Goal: Information Seeking & Learning: Learn about a topic

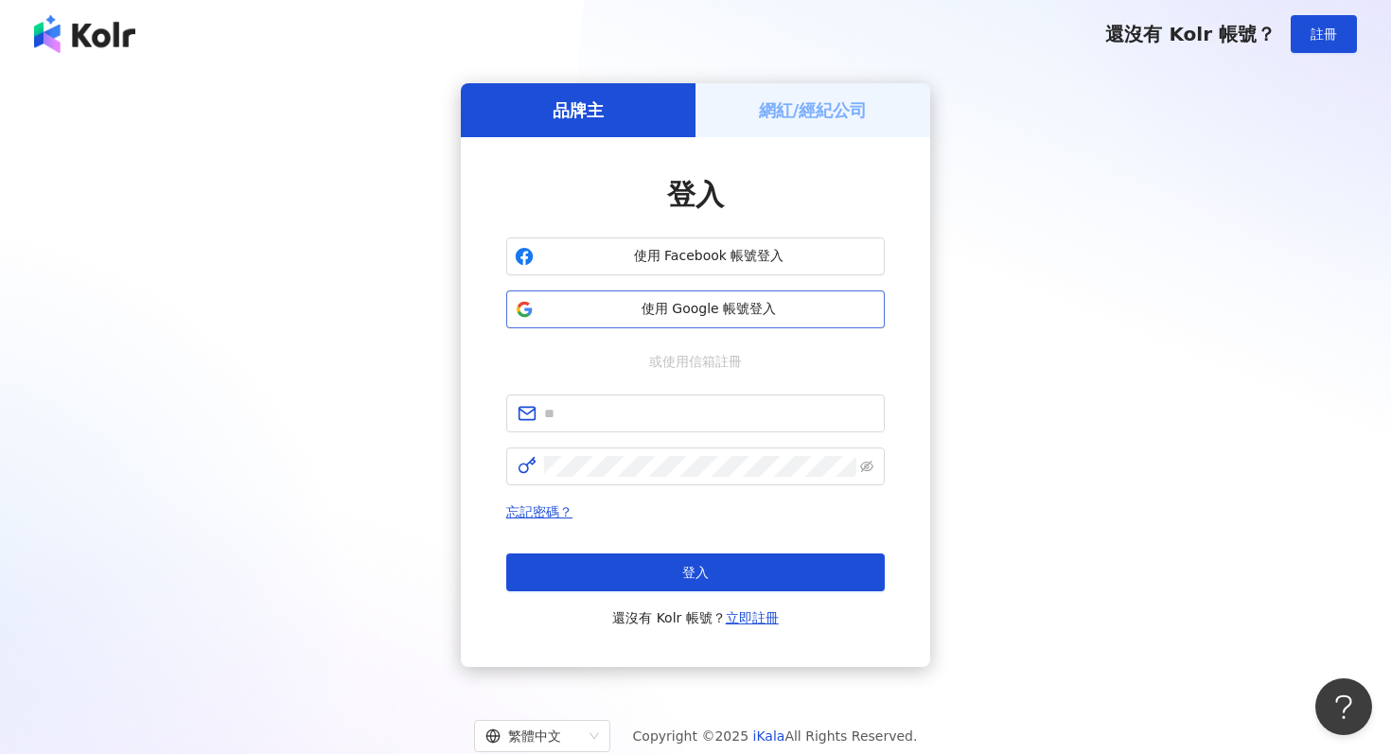
click at [670, 316] on span "使用 Google 帳號登入" at bounding box center [708, 309] width 335 height 19
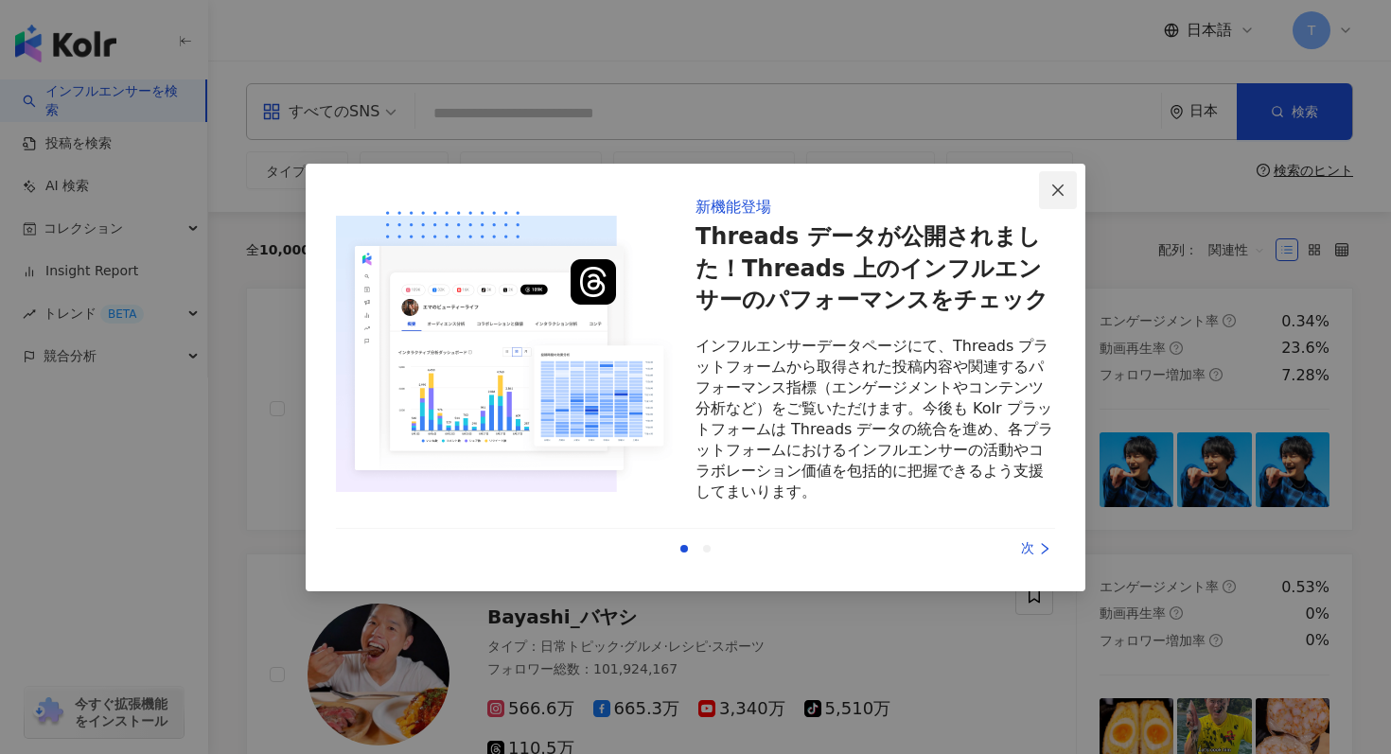
click at [1054, 195] on icon "close" at bounding box center [1058, 190] width 15 height 15
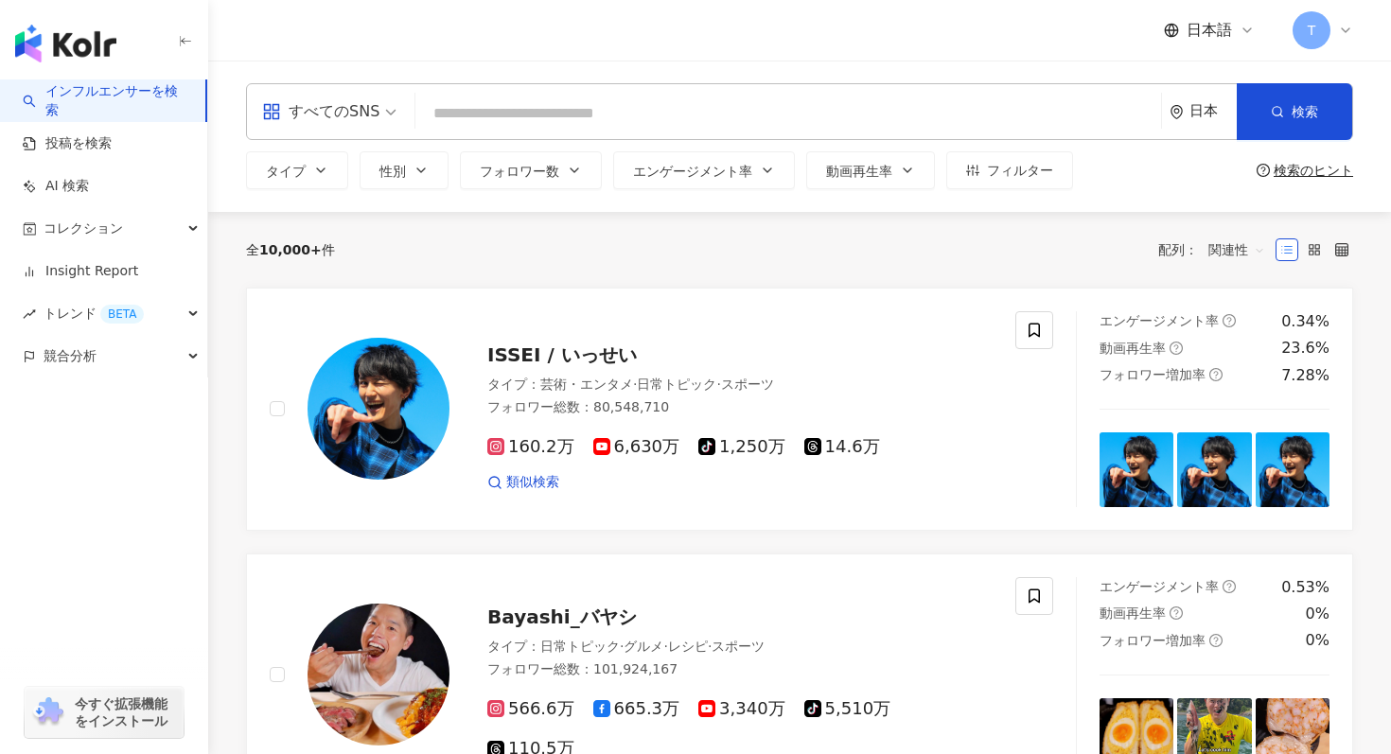
click at [790, 109] on input "search" at bounding box center [788, 114] width 731 height 36
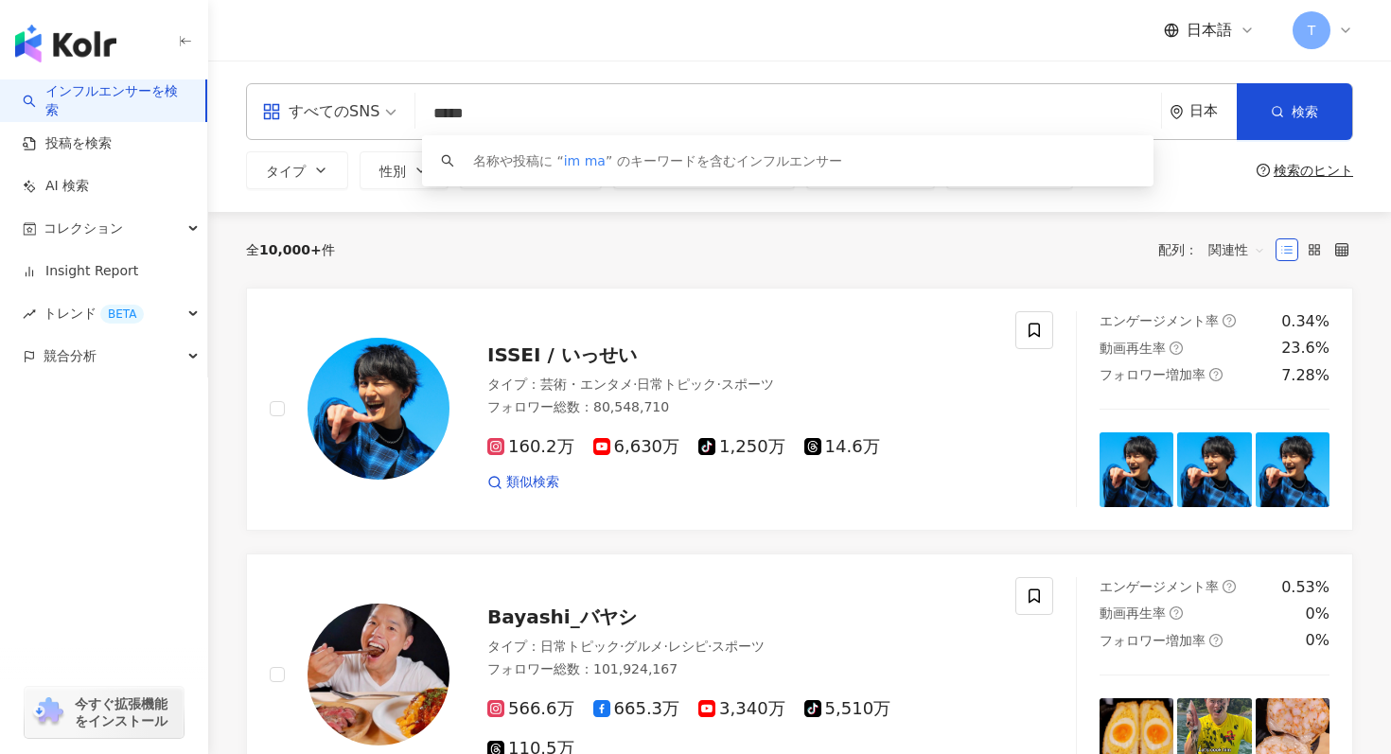
type input "****"
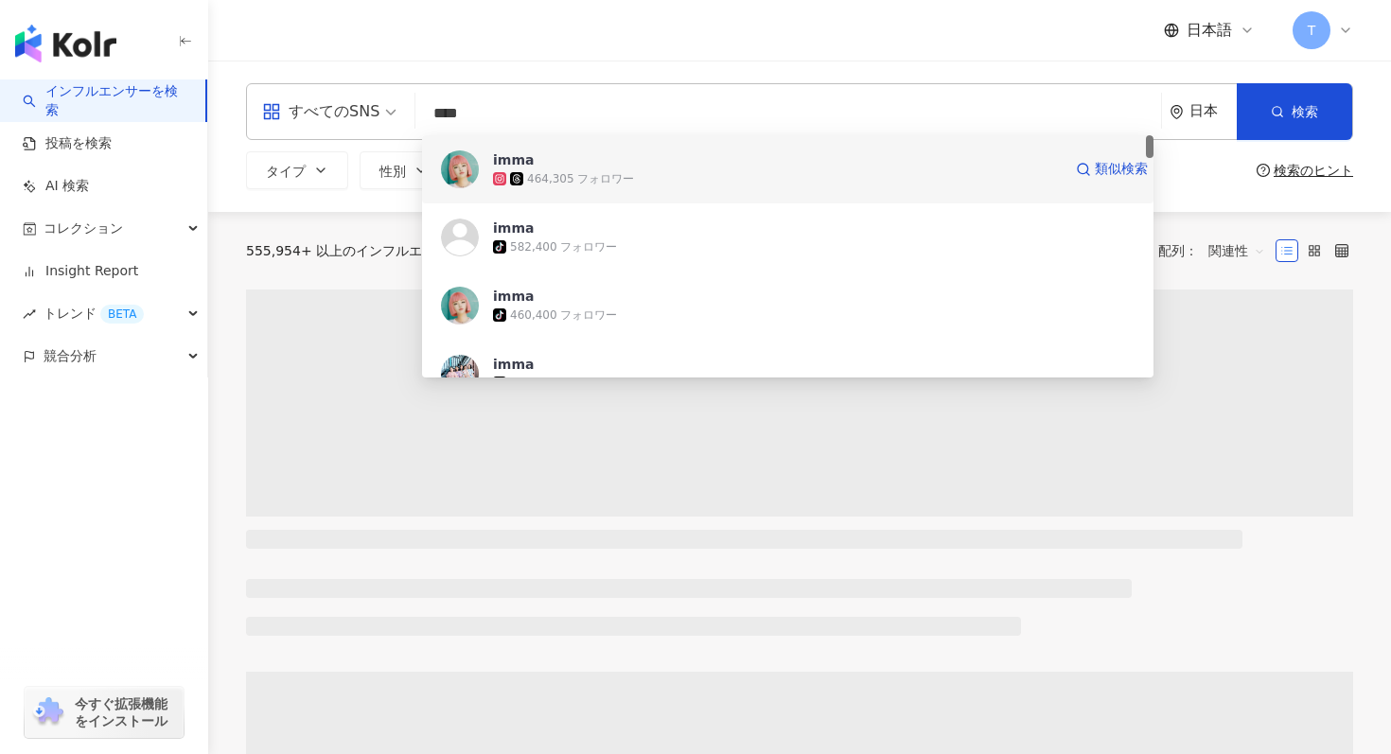
click at [479, 189] on div "imma 464,305 フォロワー 類似検索" at bounding box center [788, 169] width 732 height 68
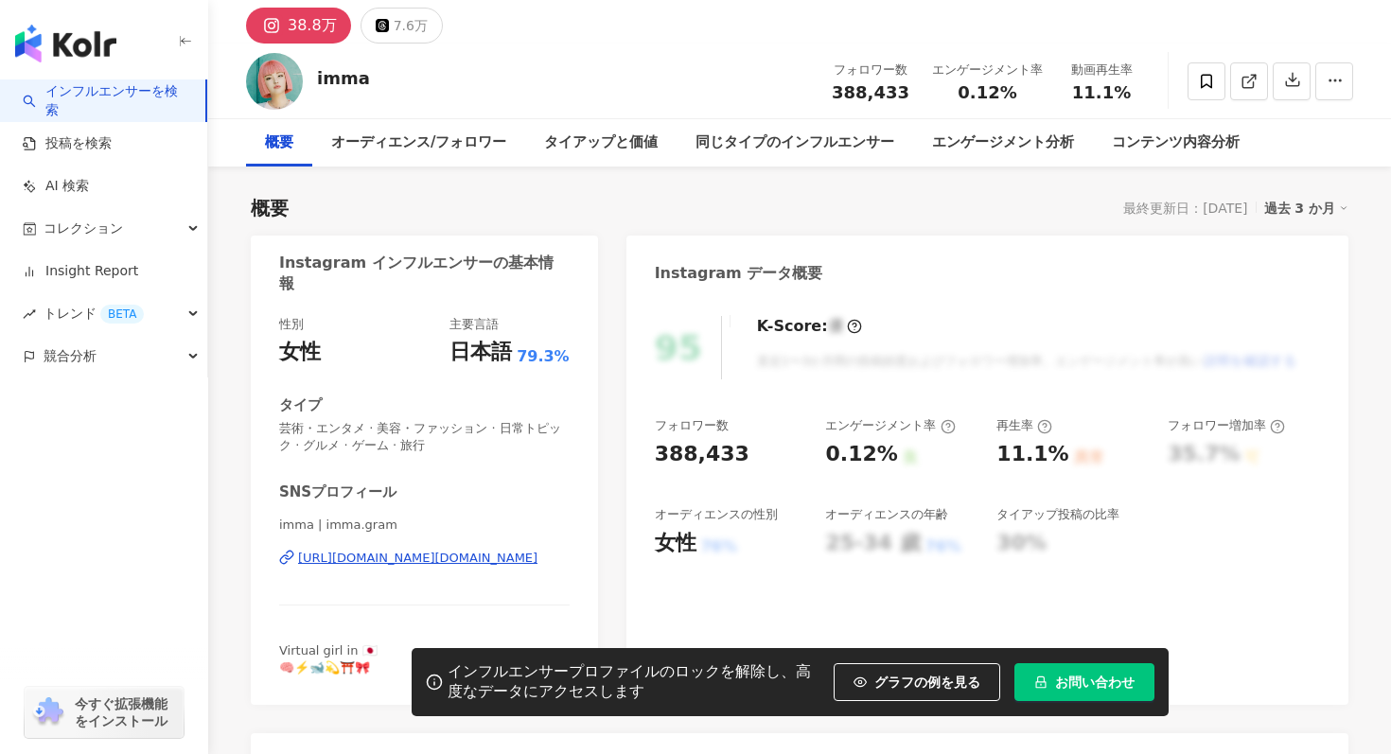
scroll to position [62, 0]
click at [1317, 216] on div "過去 3 か月" at bounding box center [1306, 209] width 85 height 25
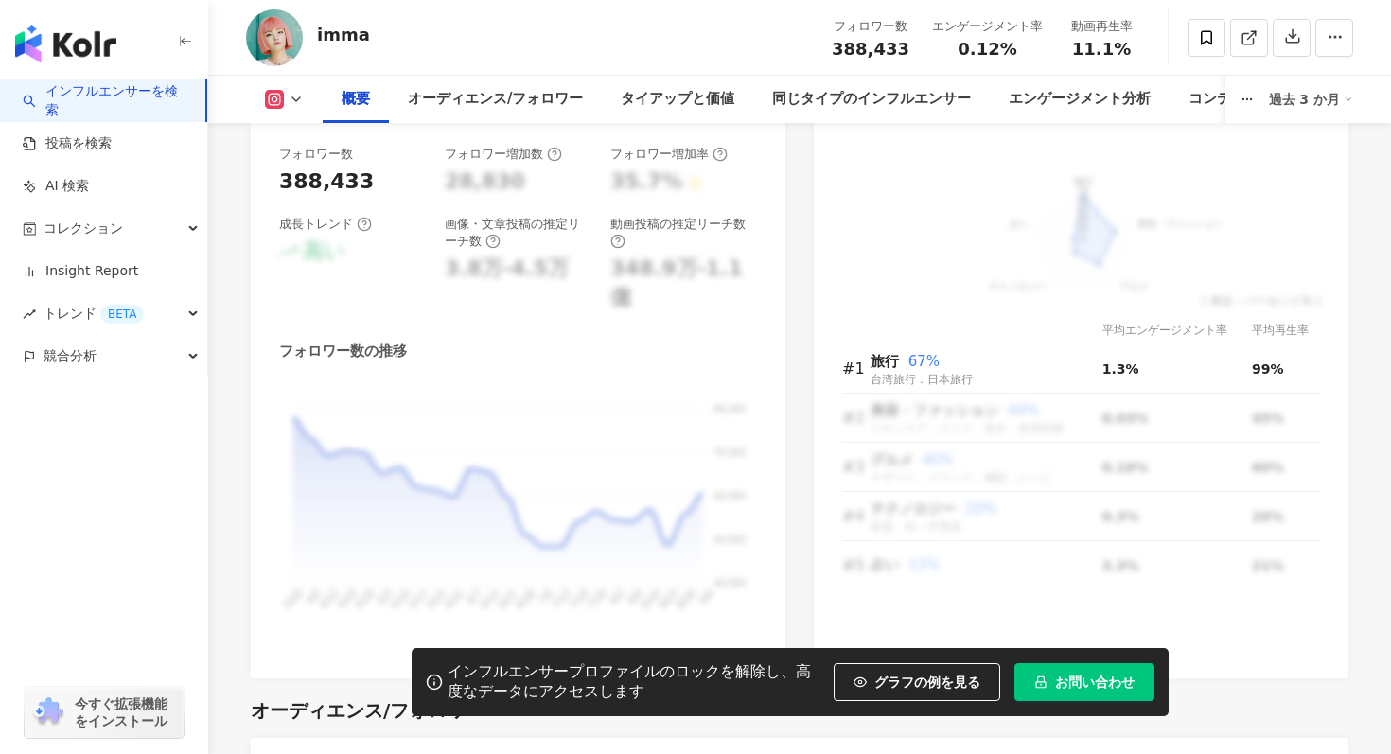
scroll to position [1147, 0]
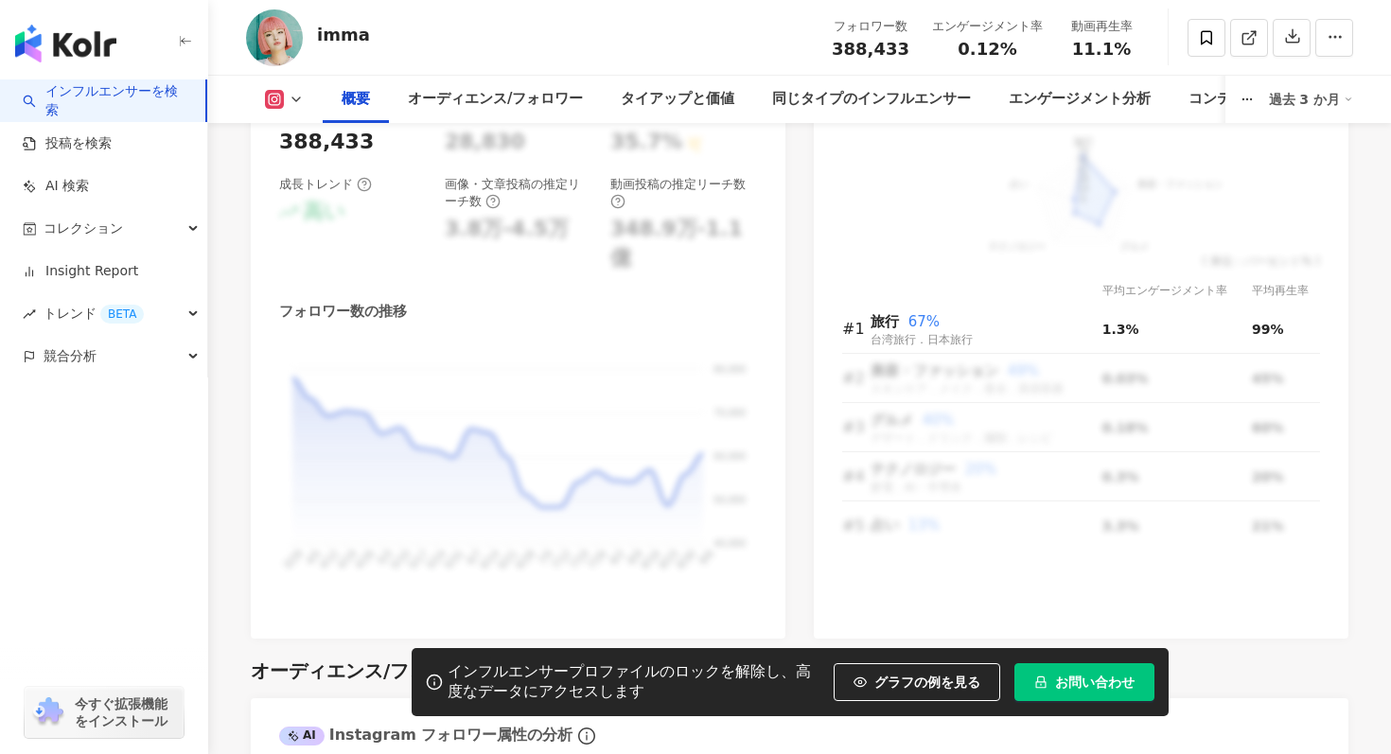
click at [321, 207] on span "高い" at bounding box center [324, 212] width 43 height 29
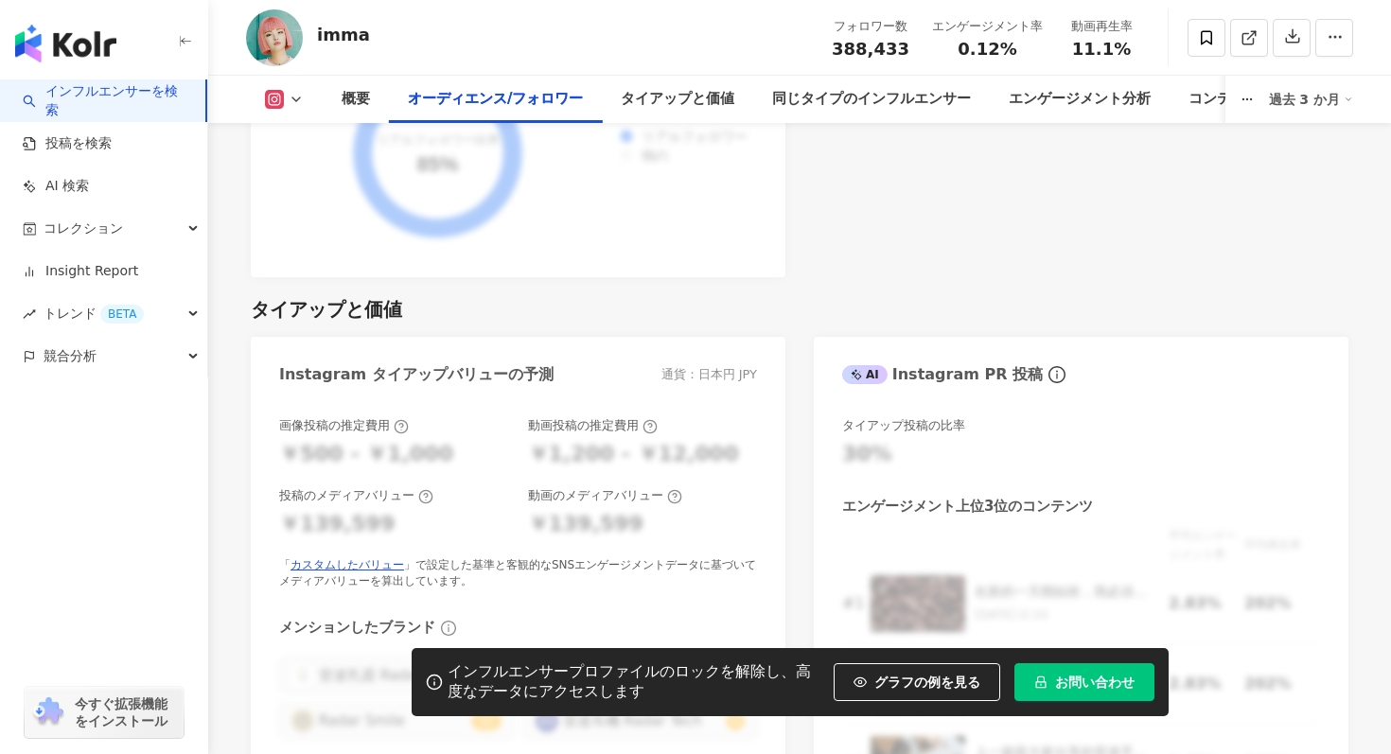
scroll to position [2508, 0]
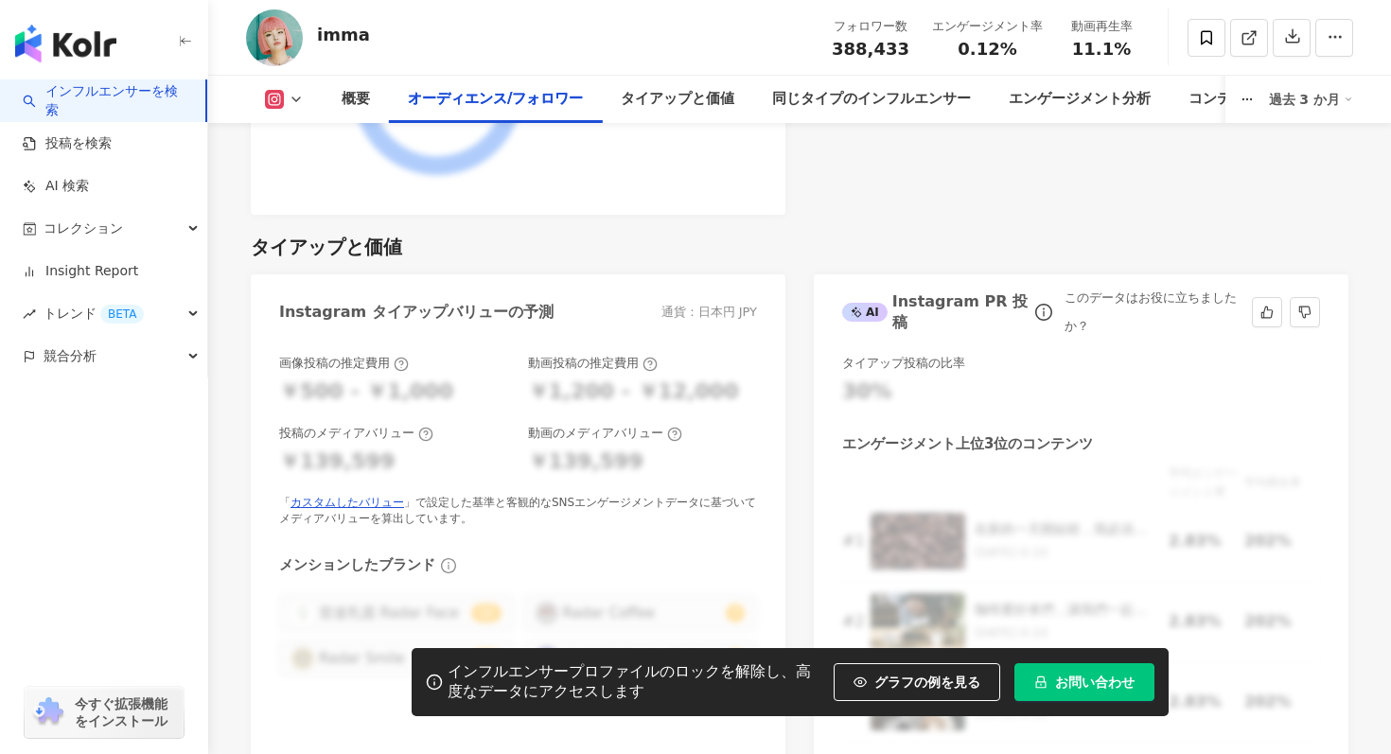
click at [1022, 581] on div "平均エンゲージメント率 平均再生率 # 1 在新的一天開始前，我必須跟你們分享我的秘密武器：雷達手沖咖啡組！這個組合絕對是我每天清晨的救星！🌟 [DATE] …" at bounding box center [1081, 603] width 478 height 279
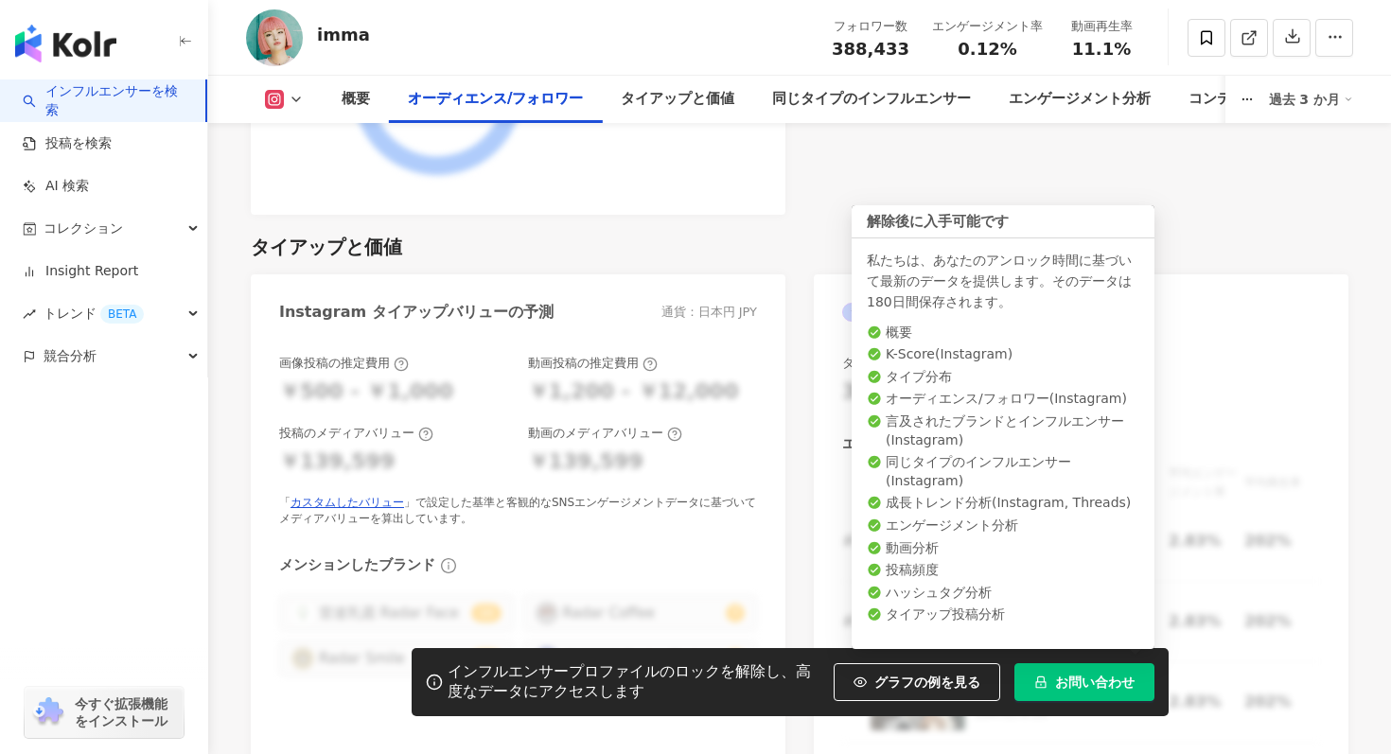
click at [1090, 676] on span "お問い合わせ" at bounding box center [1095, 682] width 80 height 15
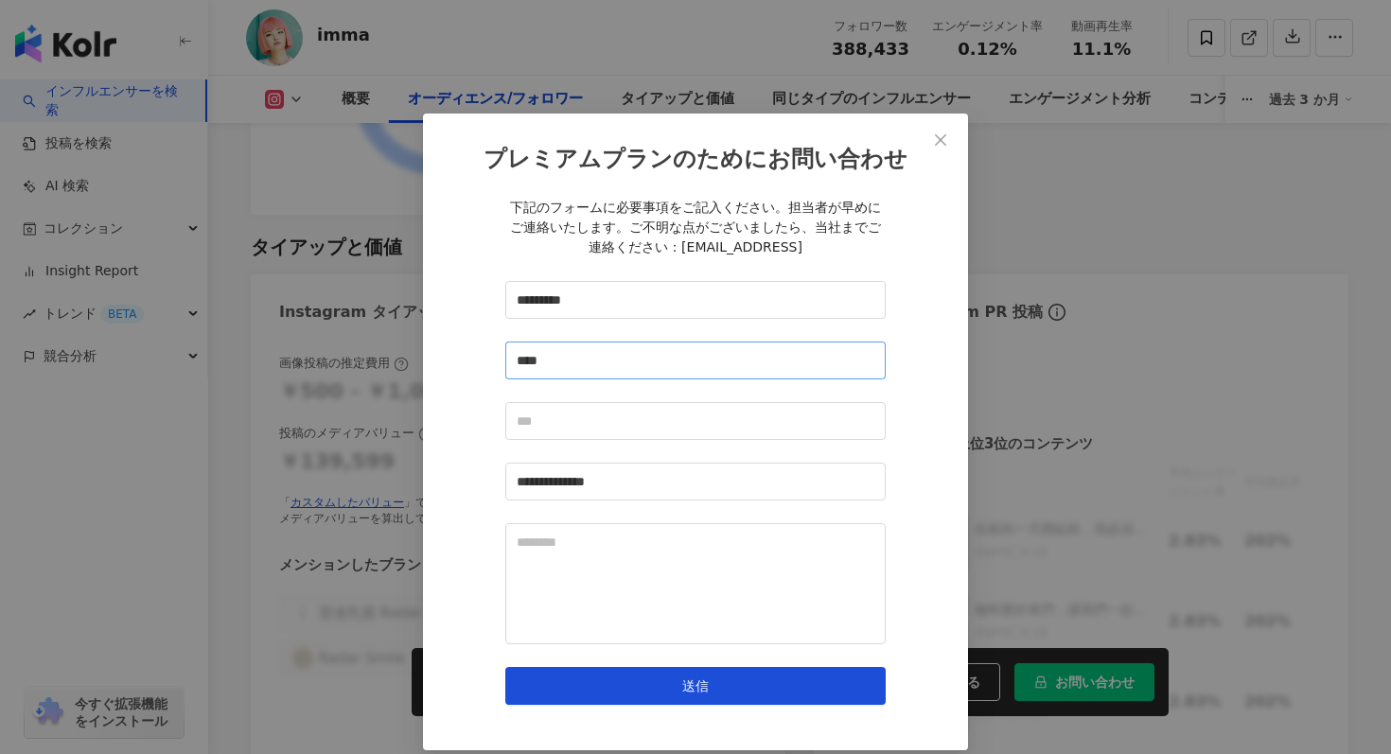
scroll to position [19, 0]
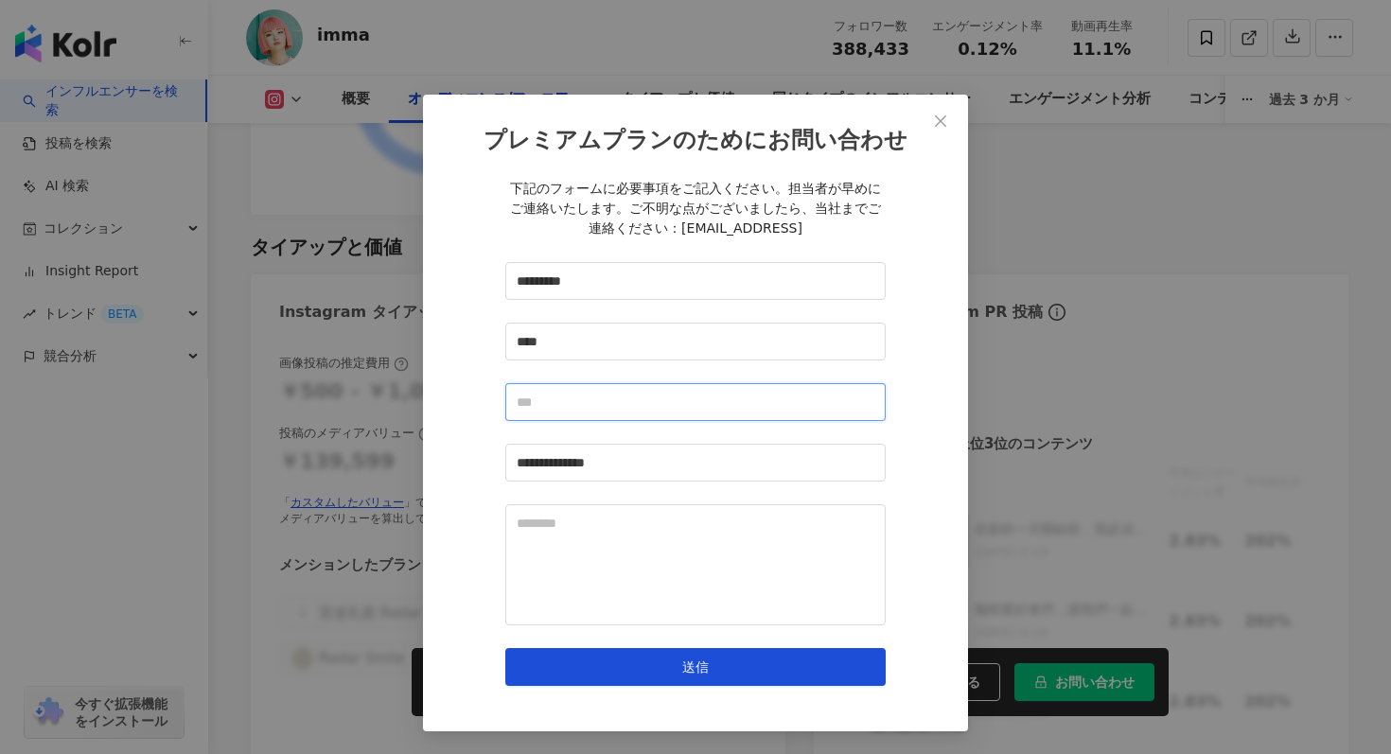
click at [713, 415] on input "text" at bounding box center [695, 402] width 380 height 38
type input "**"
click at [940, 109] on button "Close" at bounding box center [941, 121] width 38 height 38
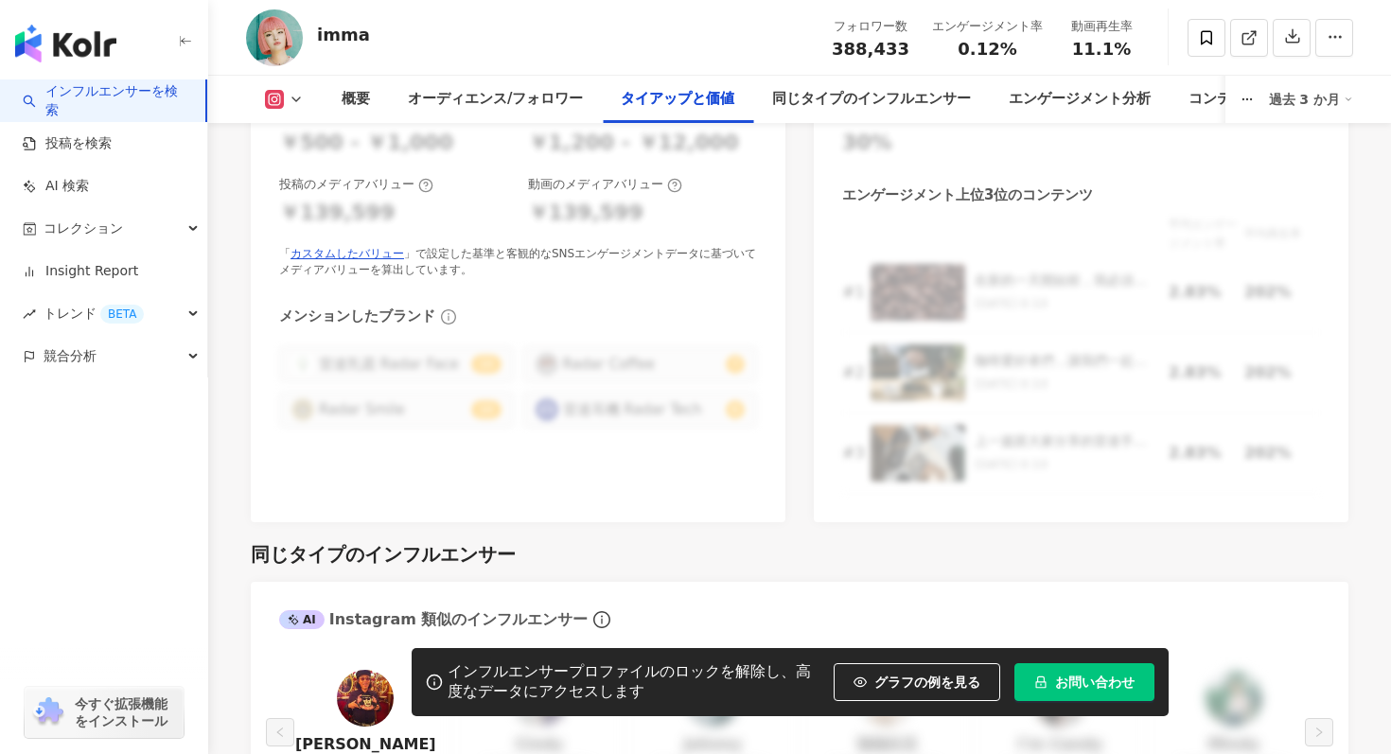
scroll to position [2837, 0]
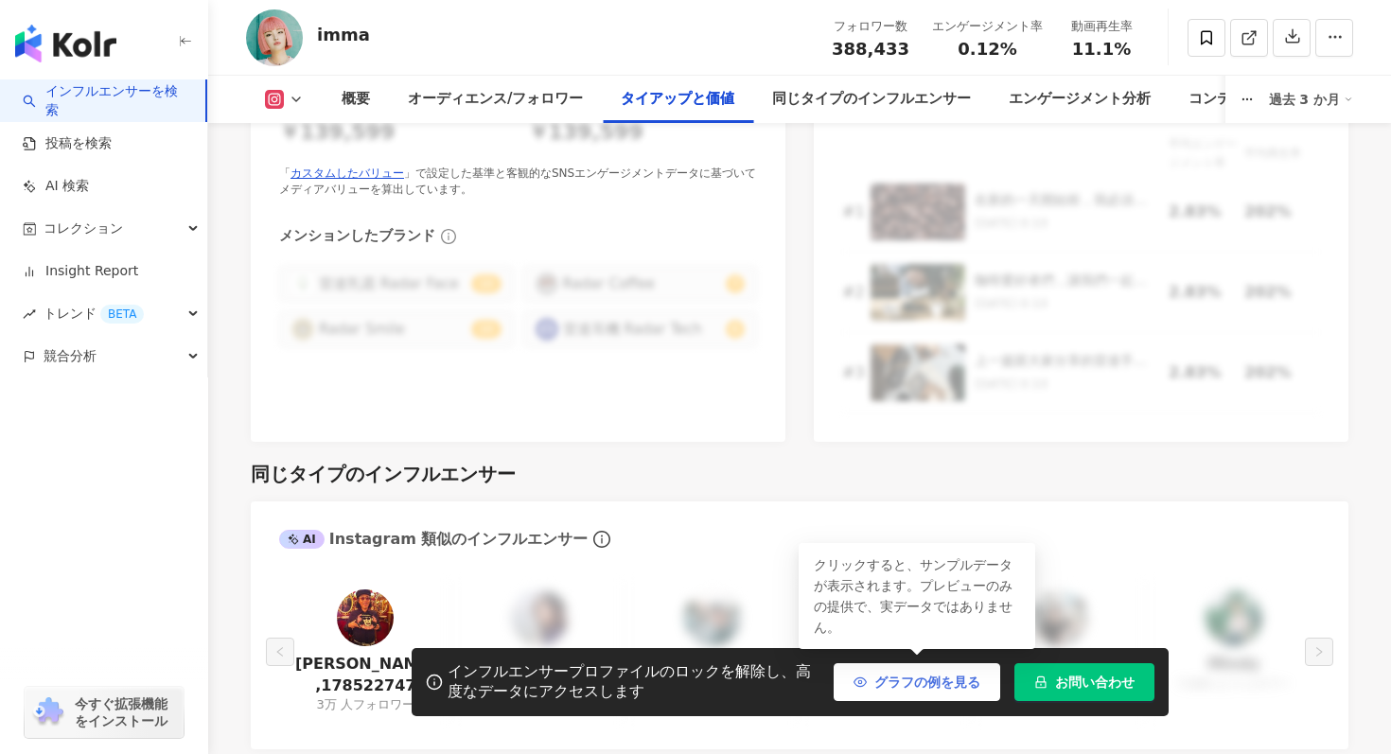
click at [862, 682] on icon "button" at bounding box center [860, 682] width 13 height 13
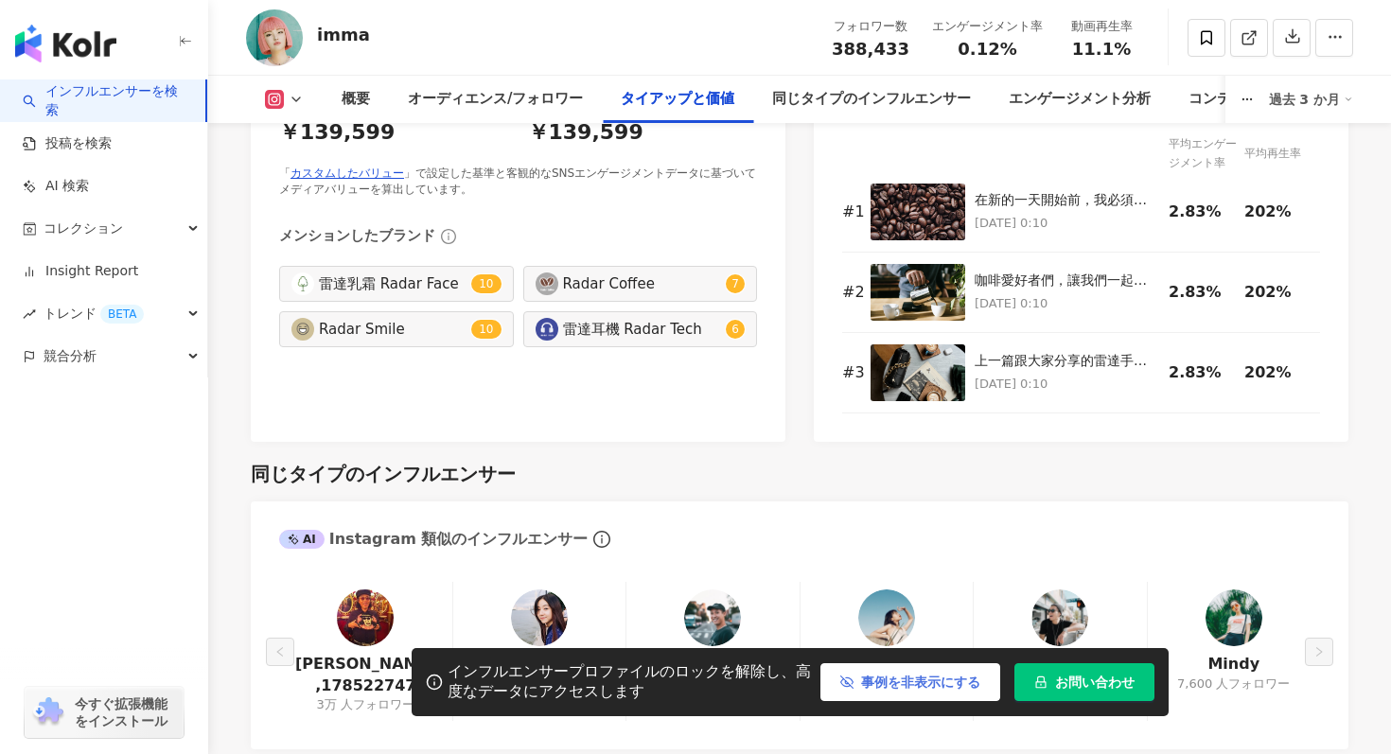
click at [862, 682] on span "事例を非表示にする" at bounding box center [920, 682] width 119 height 15
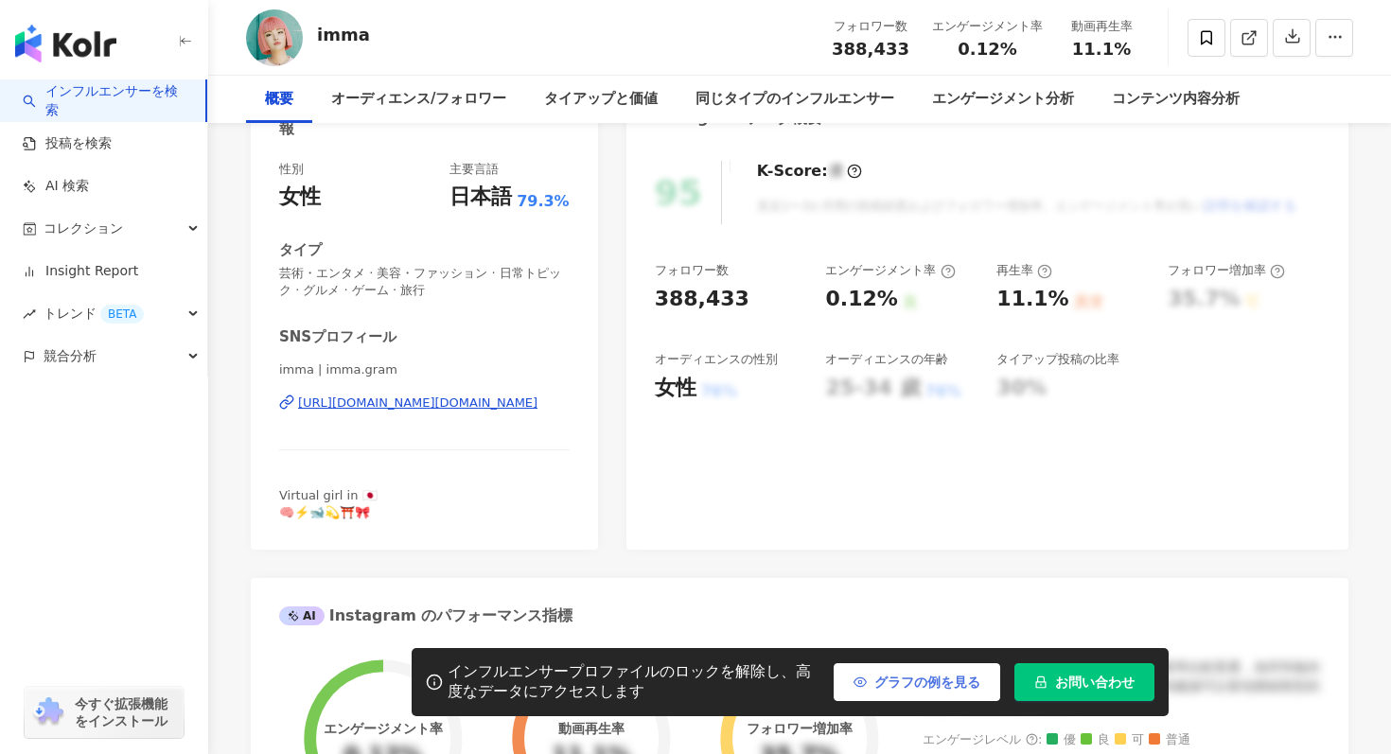
scroll to position [0, 0]
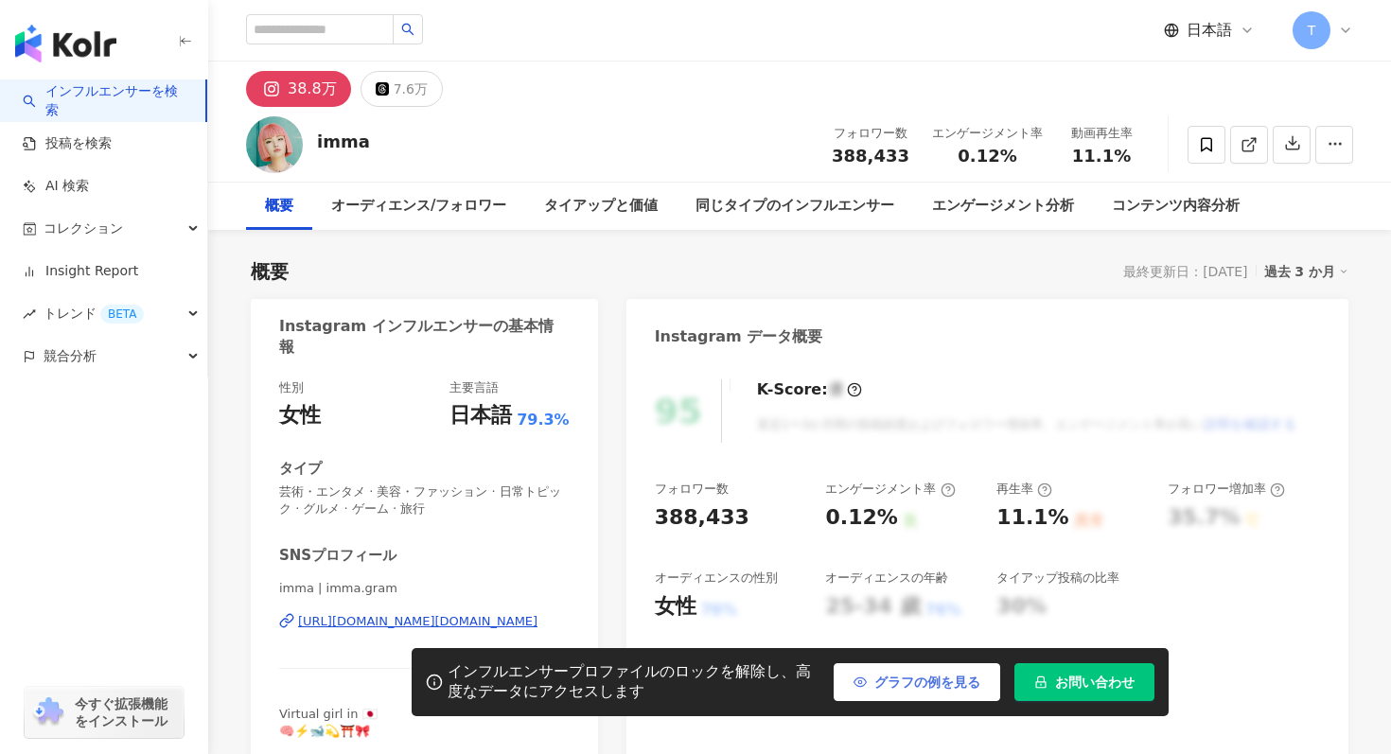
click at [1303, 26] on span "T" at bounding box center [1312, 30] width 38 height 38
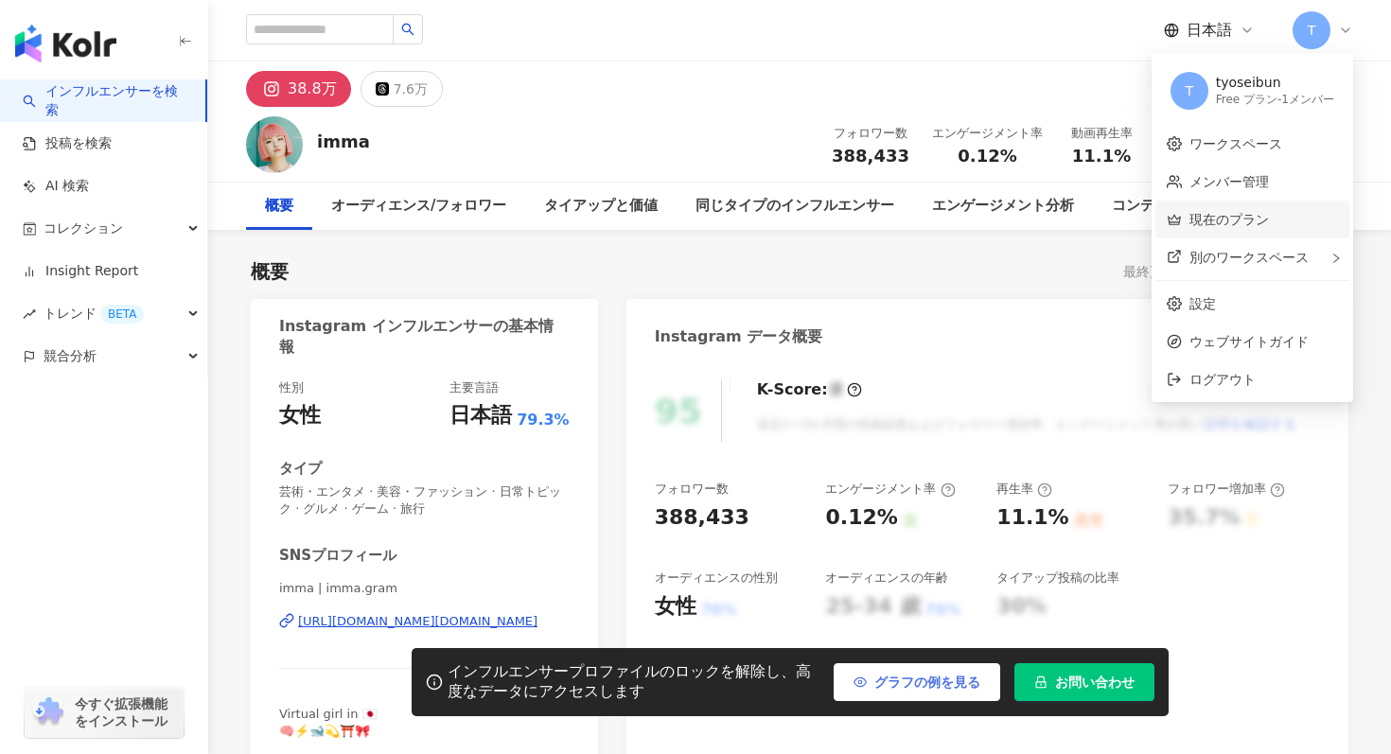
click at [1197, 227] on link "現在のプラン" at bounding box center [1230, 219] width 80 height 15
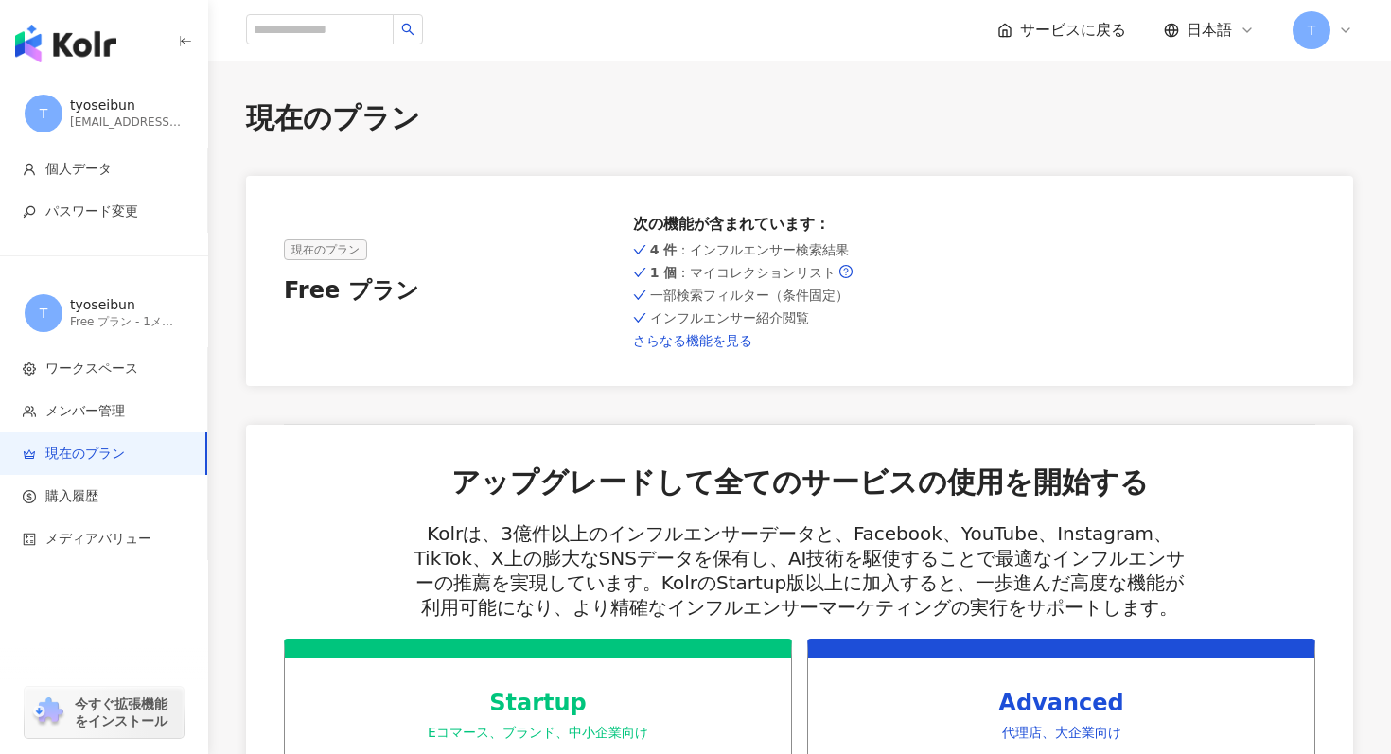
click at [681, 345] on link "さらなる機能を見る" at bounding box center [800, 340] width 334 height 15
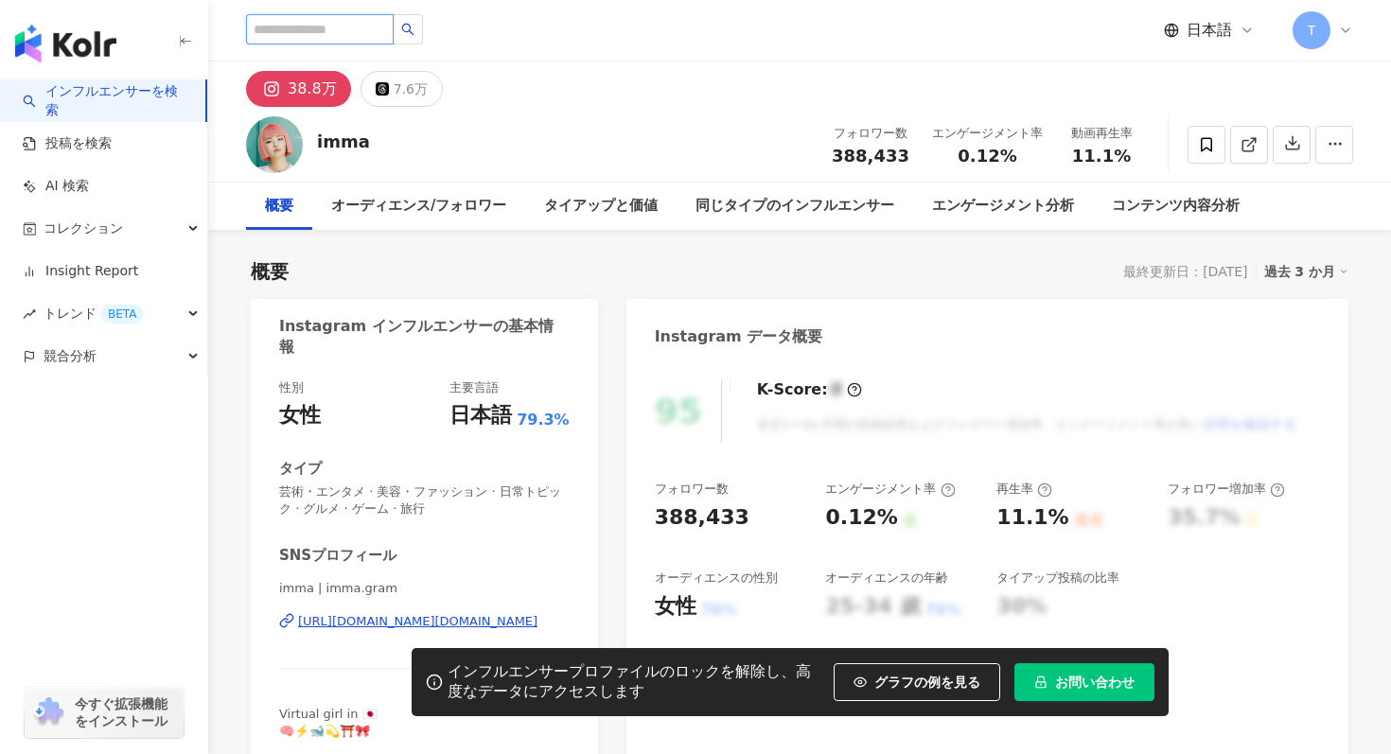
click at [346, 22] on input "search" at bounding box center [320, 29] width 148 height 30
